Goal: Task Accomplishment & Management: Manage account settings

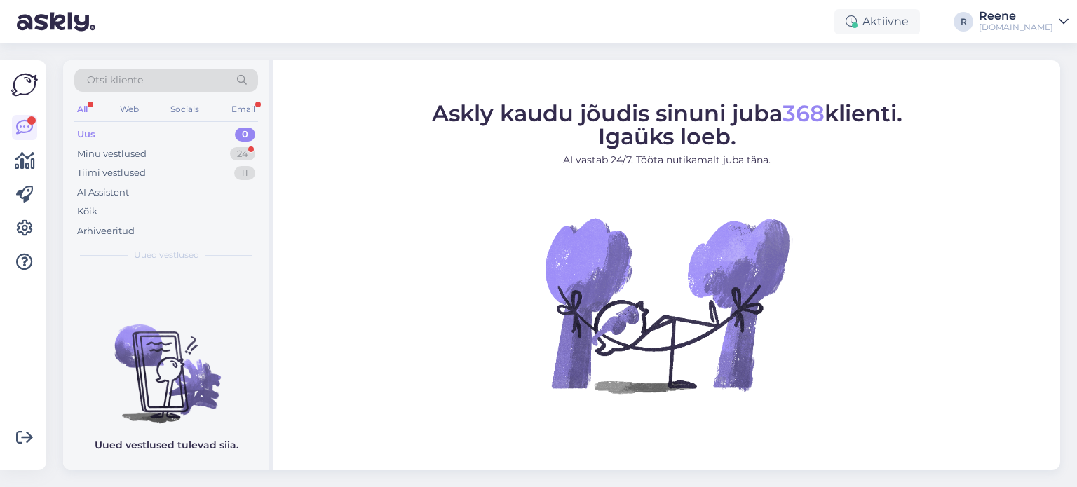
click at [93, 111] on div "All Web Socials Email" at bounding box center [166, 111] width 184 height 22
click at [81, 107] on div "All" at bounding box center [82, 109] width 16 height 18
click at [86, 218] on div "Kõik" at bounding box center [166, 212] width 184 height 20
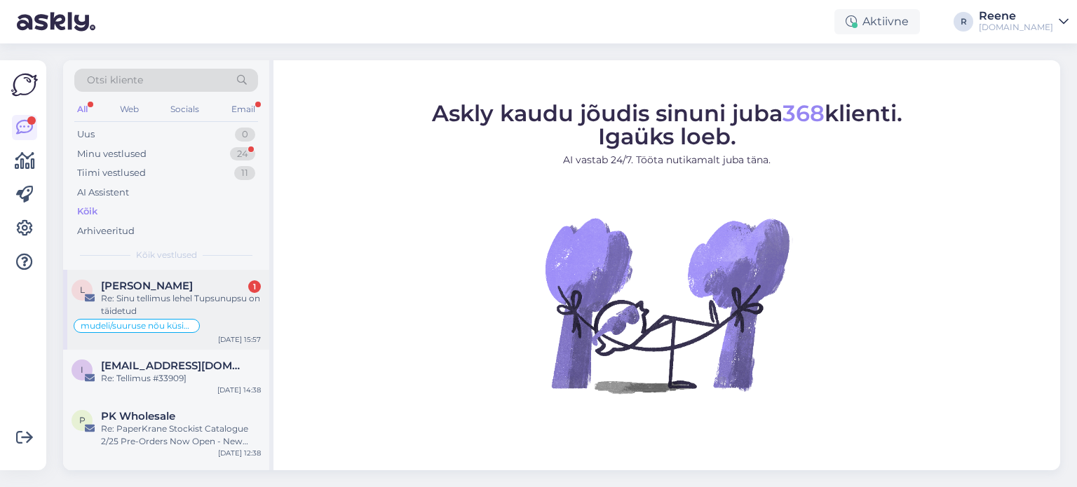
click at [208, 302] on div "Re: Sinu tellimus lehel Tupsunupsu on täidetud" at bounding box center [181, 304] width 160 height 25
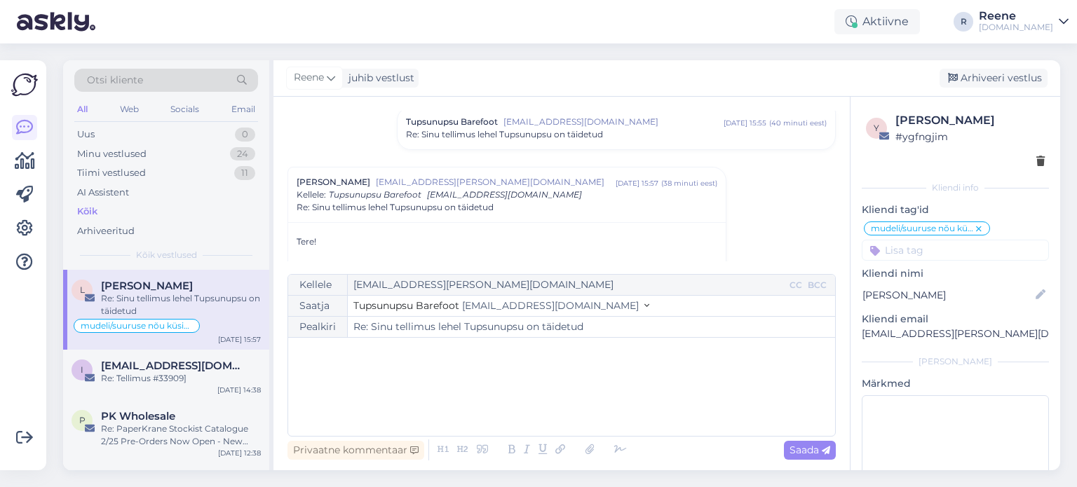
scroll to position [987, 0]
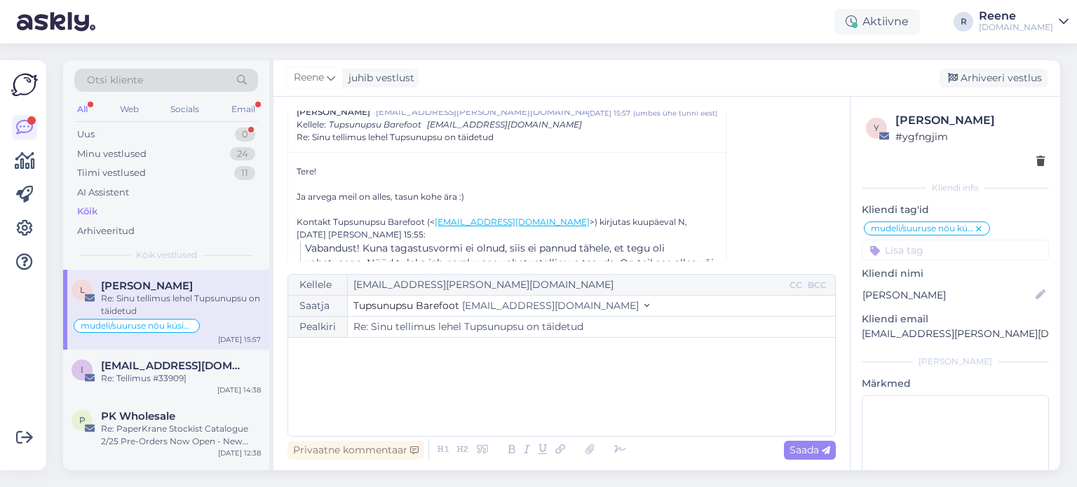
click at [81, 106] on div "All" at bounding box center [82, 109] width 16 height 18
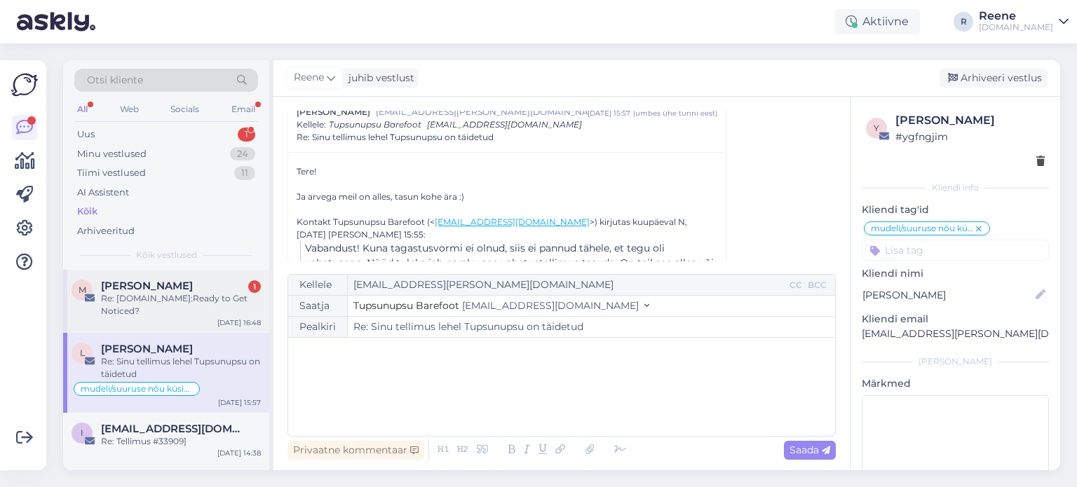
click at [165, 302] on div "Re: [DOMAIN_NAME]:Ready to Get Noticed?" at bounding box center [181, 304] width 160 height 25
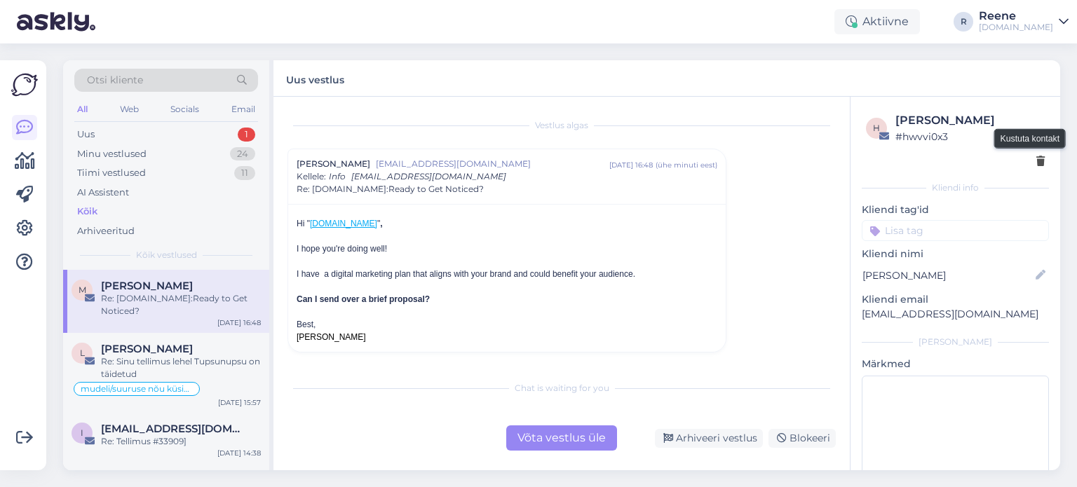
click at [1037, 163] on icon at bounding box center [1041, 162] width 8 height 10
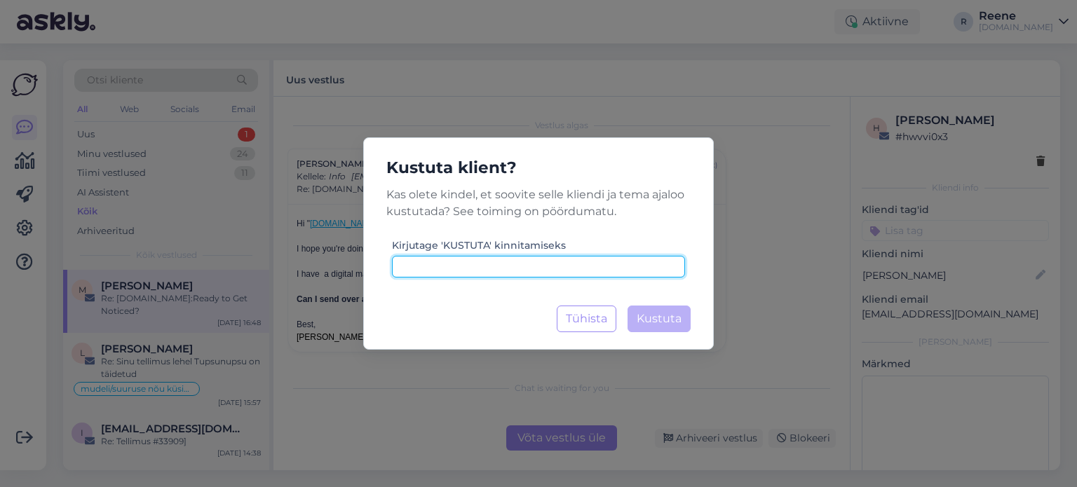
click at [501, 276] on input at bounding box center [538, 267] width 293 height 22
type input "kustuta"
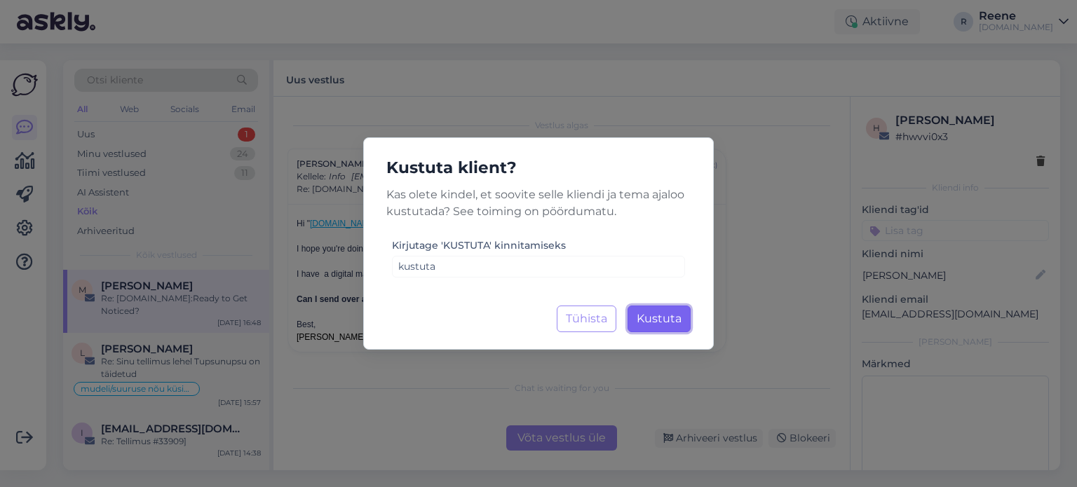
click at [661, 325] on span "Kustuta" at bounding box center [659, 318] width 45 height 13
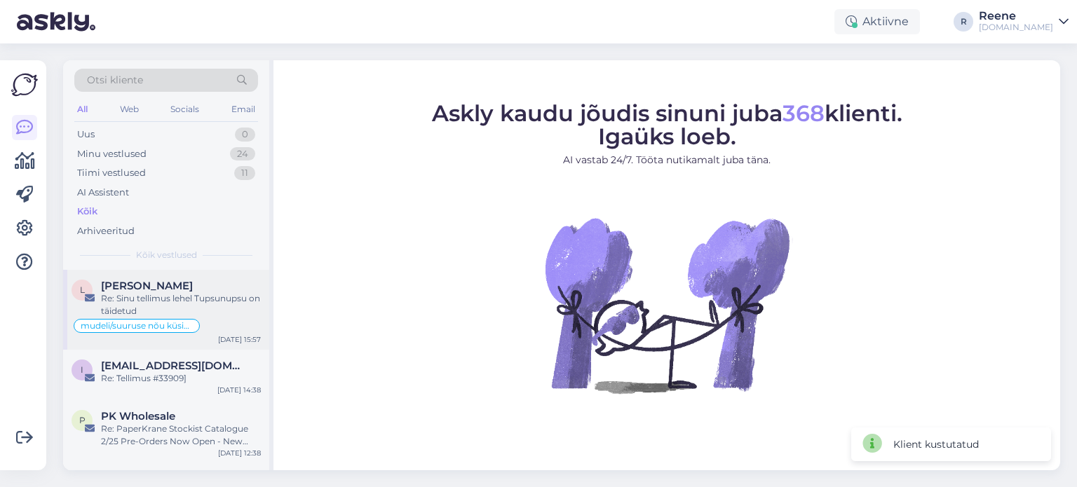
click at [194, 309] on div "Re: Sinu tellimus lehel Tupsunupsu on täidetud" at bounding box center [181, 304] width 160 height 25
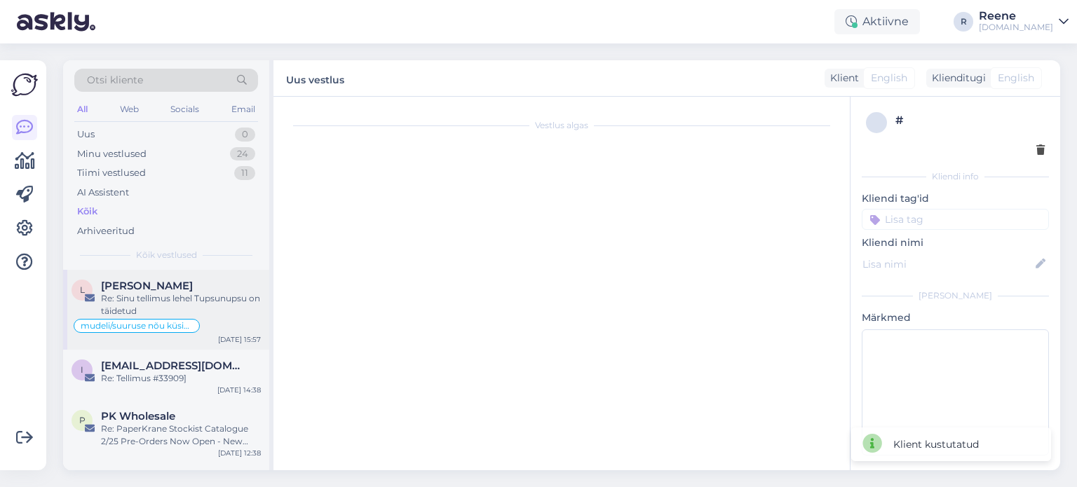
scroll to position [968, 0]
